Goal: Task Accomplishment & Management: Manage account settings

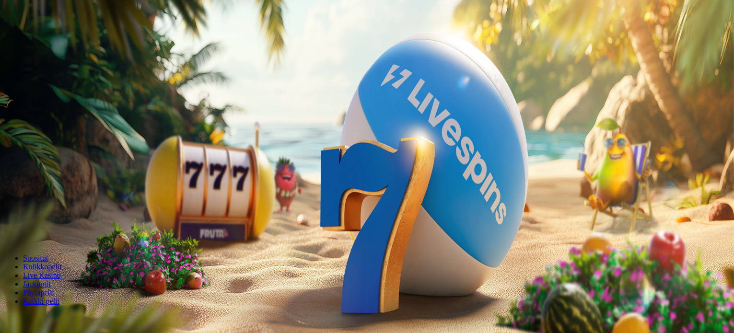
click at [65, 38] on span "Kirjaudu" at bounding box center [66, 34] width 23 height 7
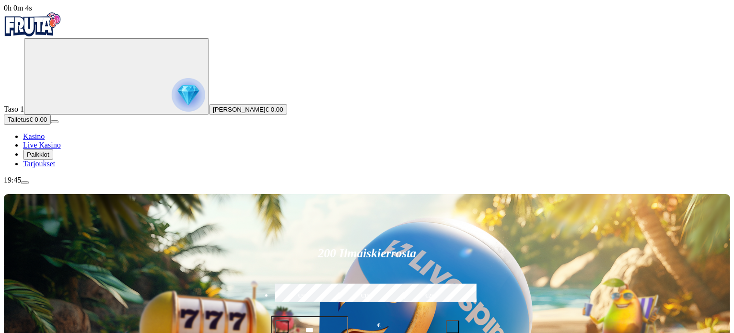
click at [53, 160] on button "Palkkiot" at bounding box center [38, 155] width 30 height 10
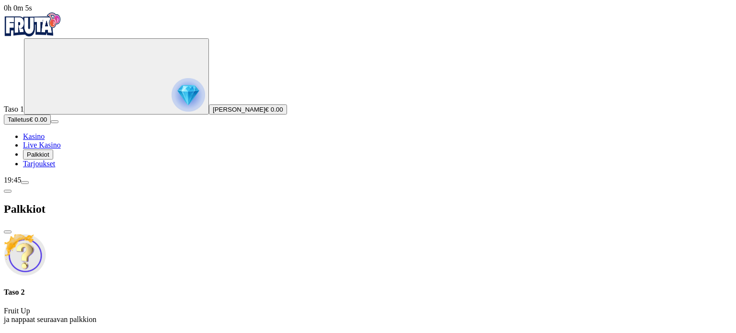
click at [53, 160] on button "Palkkiot" at bounding box center [38, 155] width 30 height 10
click at [25, 183] on span "menu icon" at bounding box center [25, 183] width 0 height 0
